Goal: Transaction & Acquisition: Purchase product/service

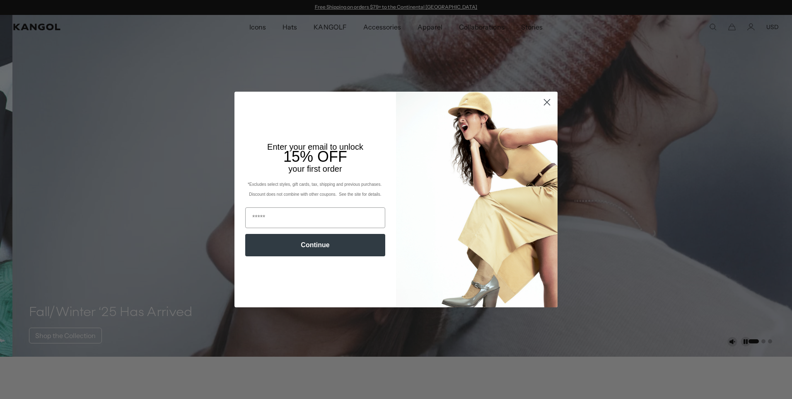
click at [542, 103] on circle "Close dialog" at bounding box center [547, 102] width 14 height 14
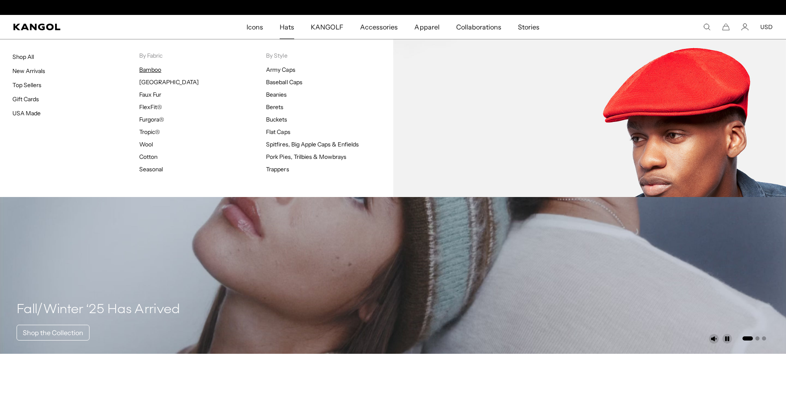
scroll to position [0, 171]
click at [156, 70] on link "Bamboo" at bounding box center [150, 69] width 22 height 7
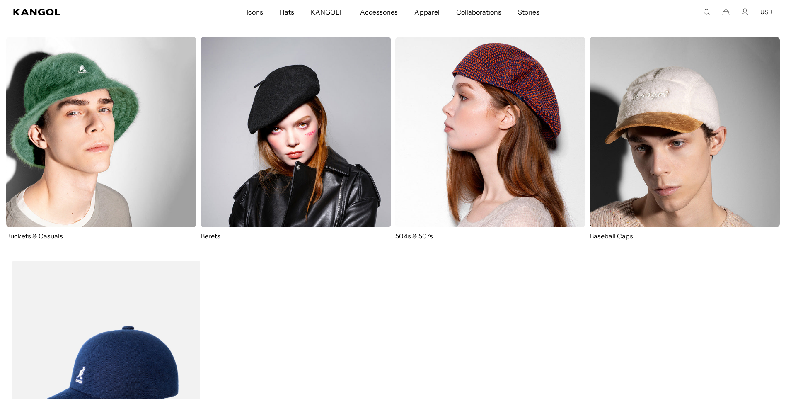
scroll to position [0, 171]
click at [254, 11] on span "Icons" at bounding box center [255, 12] width 17 height 24
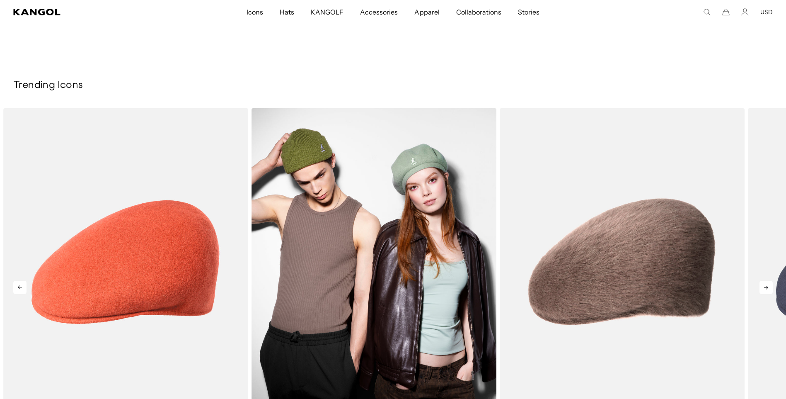
scroll to position [0, 171]
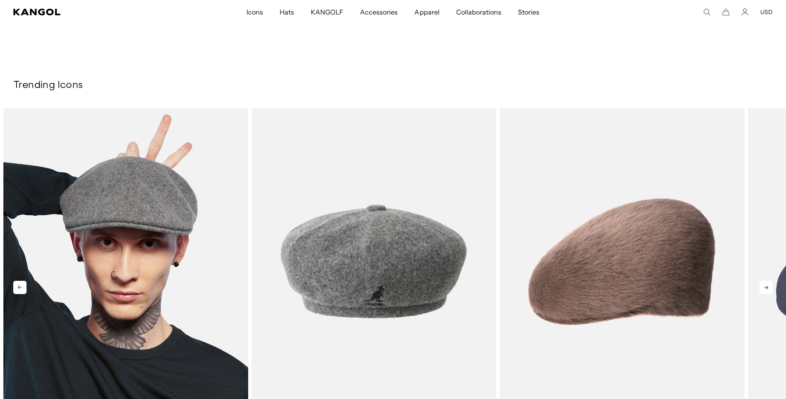
click at [138, 245] on img "1 of 5" at bounding box center [125, 261] width 245 height 307
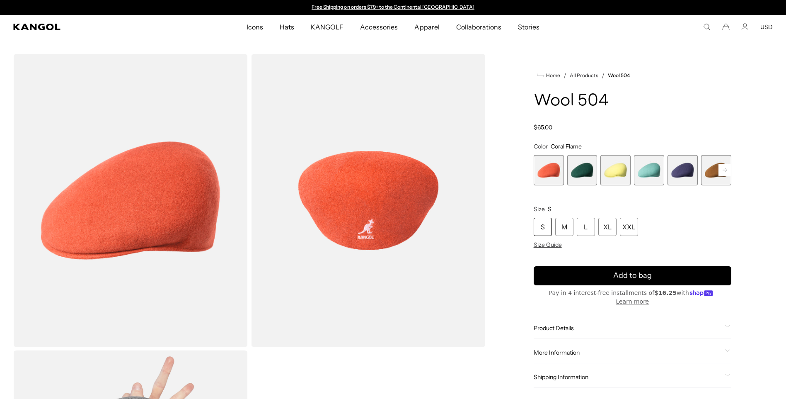
click at [727, 168] on rect at bounding box center [724, 170] width 12 height 12
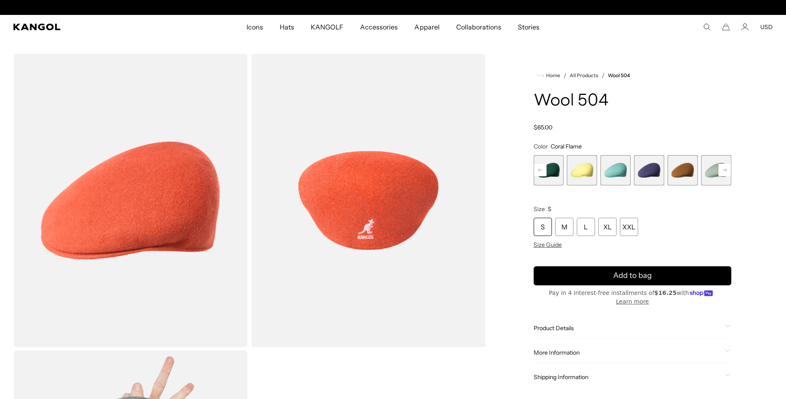
scroll to position [0, 171]
click at [727, 168] on rect at bounding box center [724, 170] width 12 height 12
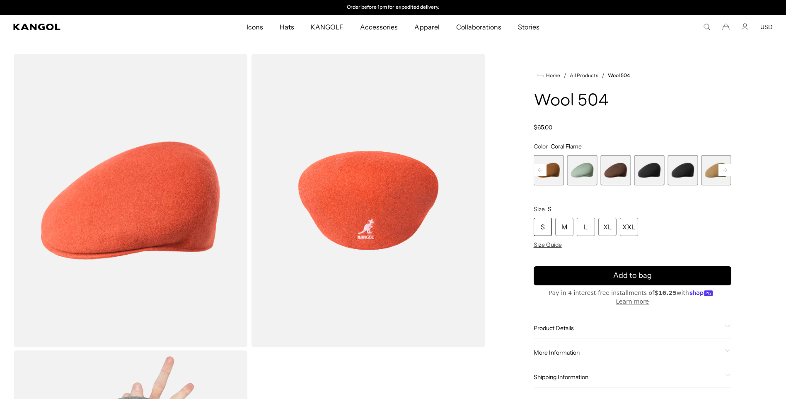
click at [727, 168] on rect at bounding box center [724, 170] width 12 height 12
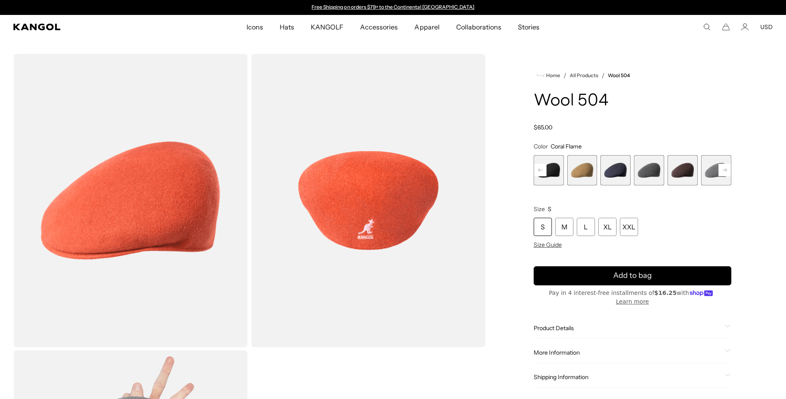
click at [646, 172] on span "13 of 21" at bounding box center [649, 170] width 30 height 30
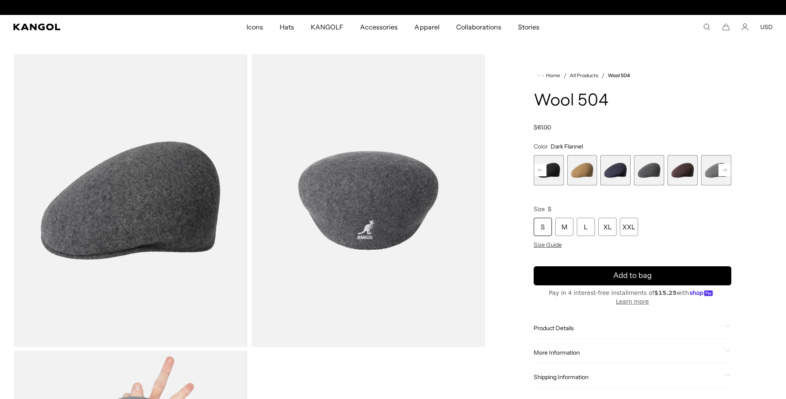
scroll to position [0, 171]
click at [708, 174] on span "15 of 21" at bounding box center [716, 170] width 30 height 30
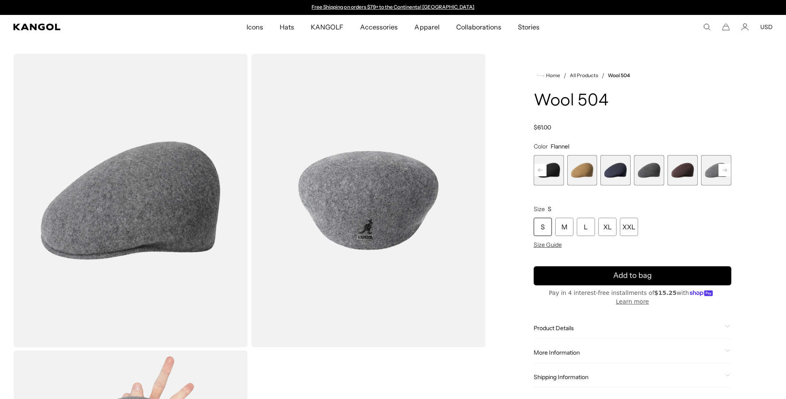
click at [648, 169] on span "13 of 21" at bounding box center [649, 170] width 30 height 30
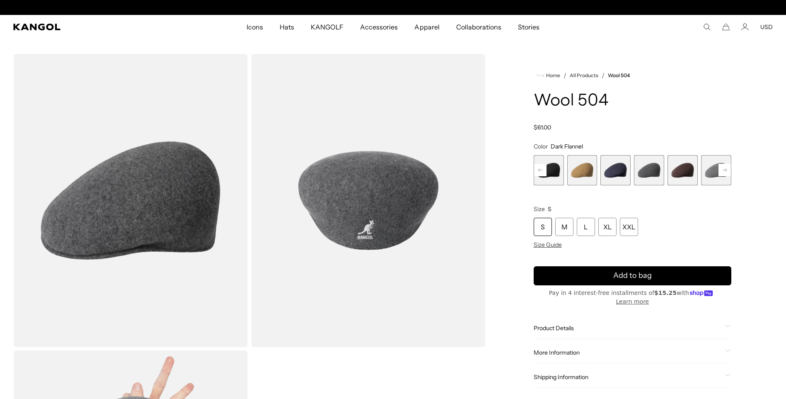
scroll to position [0, 171]
click at [711, 169] on span "15 of 21" at bounding box center [716, 170] width 30 height 30
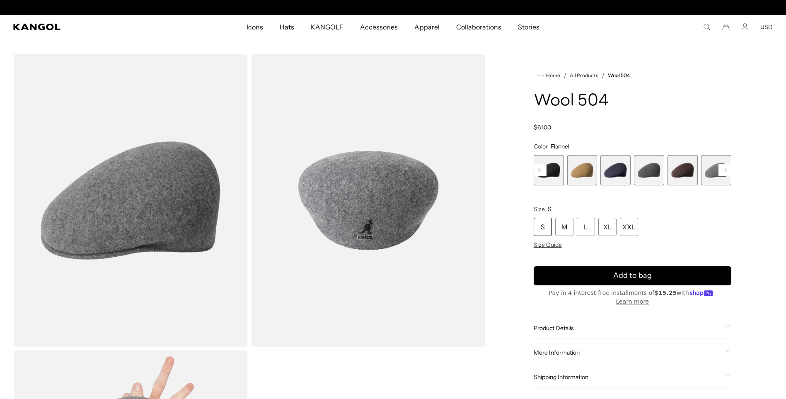
scroll to position [0, 171]
click at [649, 171] on span "13 of 21" at bounding box center [649, 170] width 30 height 30
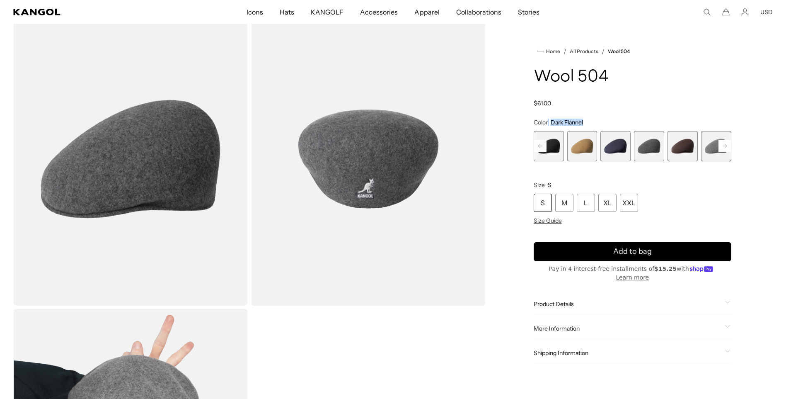
drag, startPoint x: 588, startPoint y: 119, endPoint x: 548, endPoint y: 120, distance: 39.8
click at [548, 120] on fieldset "Color Dark Flannel Previous Next Coral Flame Variant sold out or unavailable De…" at bounding box center [633, 139] width 198 height 43
copy legend "Dark Flannel"
click at [708, 138] on span "15 of 21" at bounding box center [716, 146] width 30 height 30
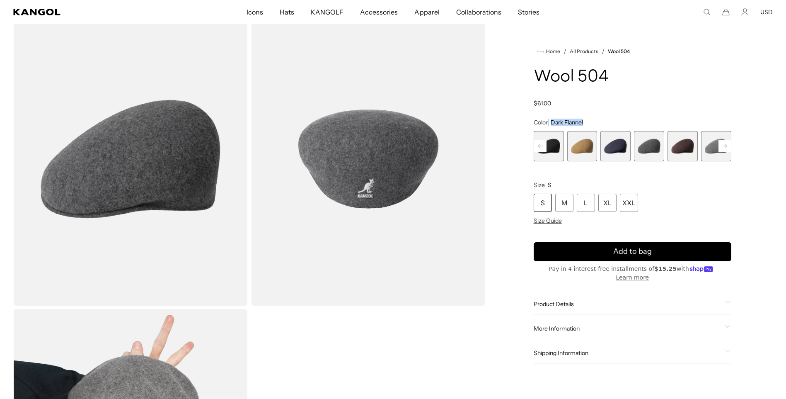
click at [708, 138] on span "15 of 21" at bounding box center [716, 146] width 30 height 30
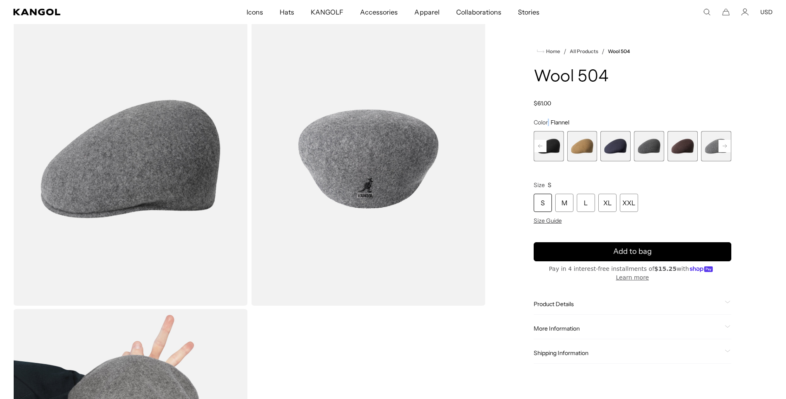
click at [643, 145] on span "13 of 21" at bounding box center [649, 146] width 30 height 30
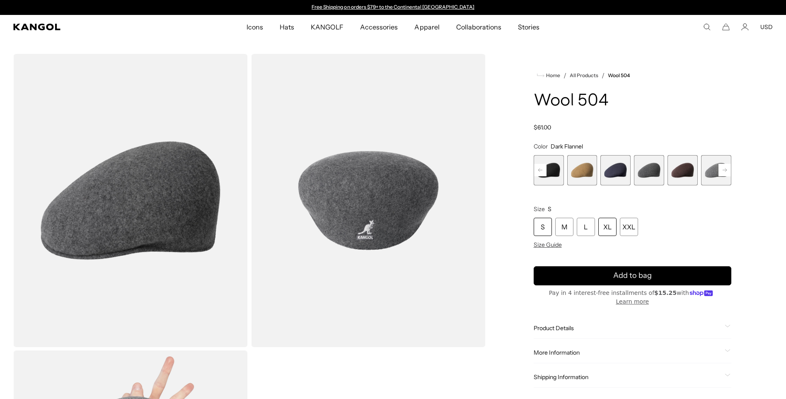
click at [607, 227] on div "XL" at bounding box center [607, 227] width 18 height 18
